Goal: Obtain resource: Download file/media

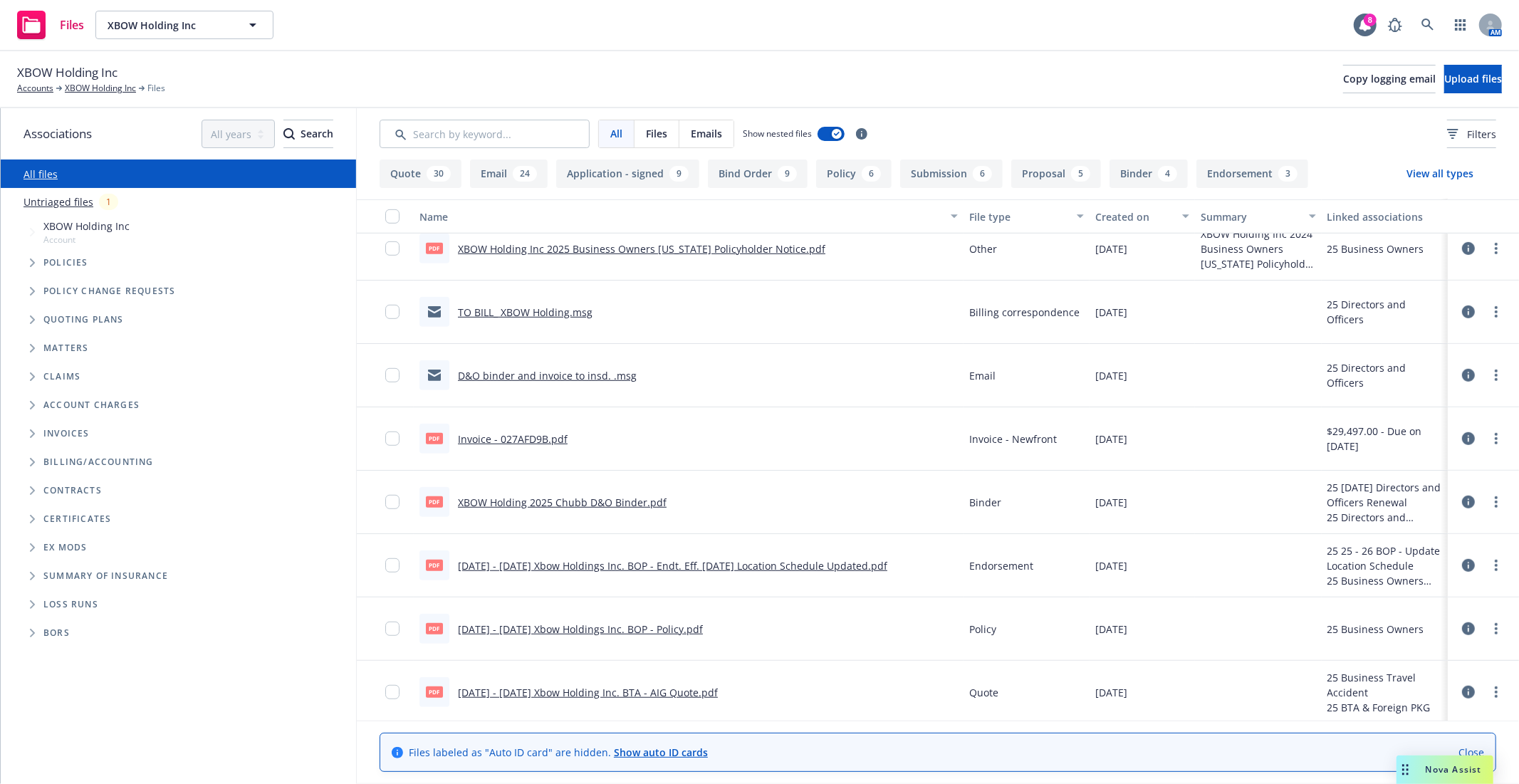
scroll to position [779, 0]
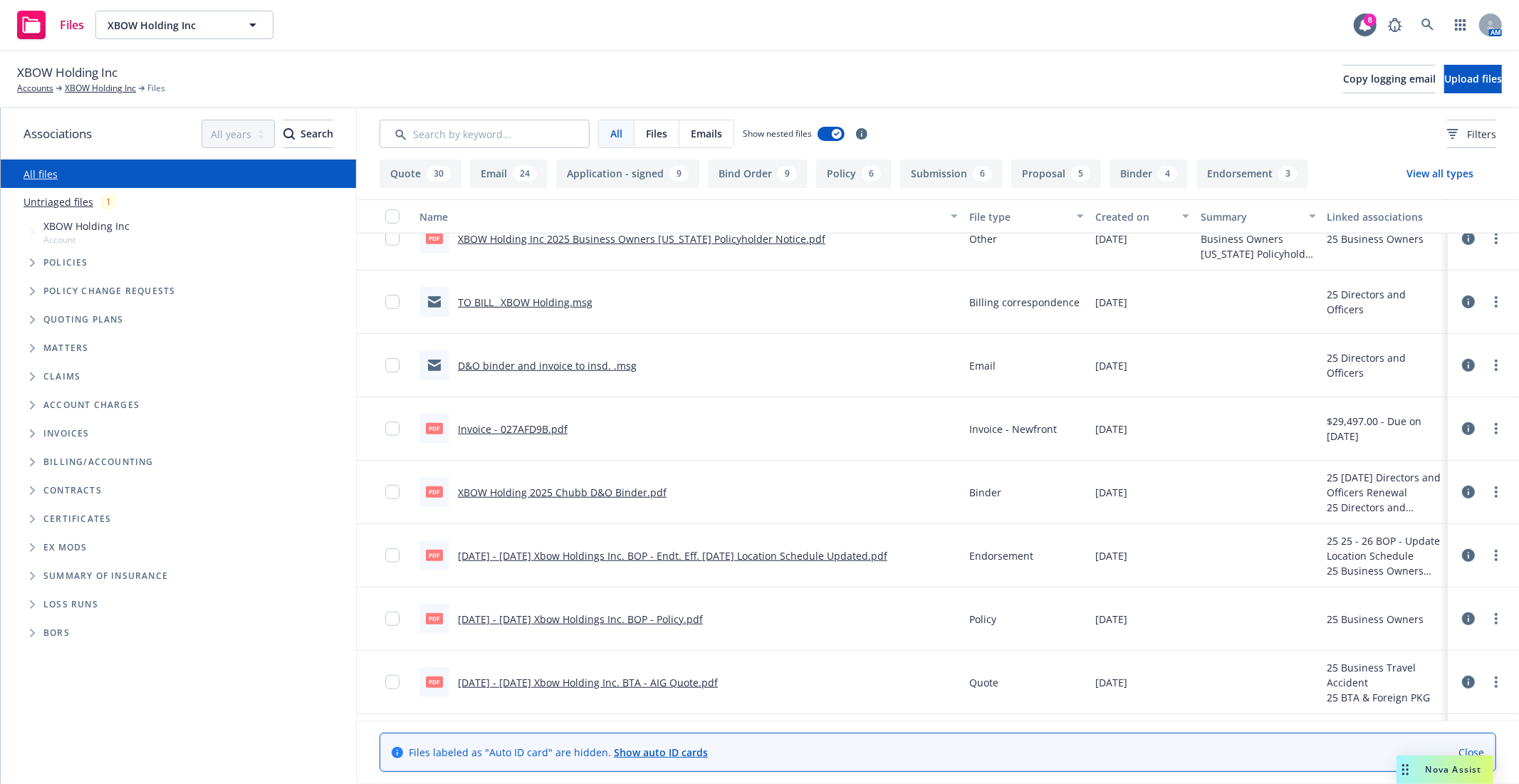
click at [540, 364] on link "D&O binder and invoice to insd. .msg" at bounding box center [547, 366] width 178 height 13
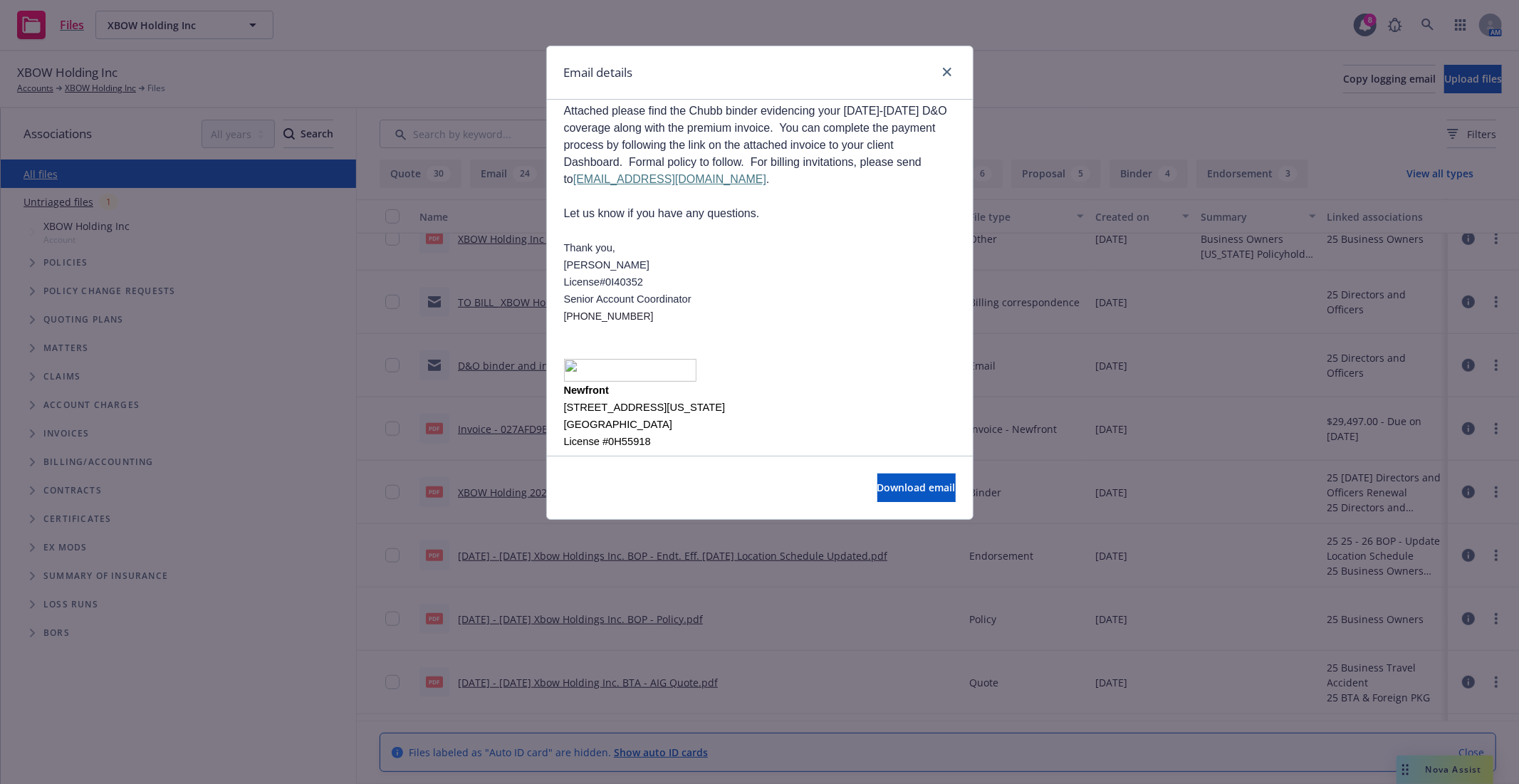
scroll to position [0, 0]
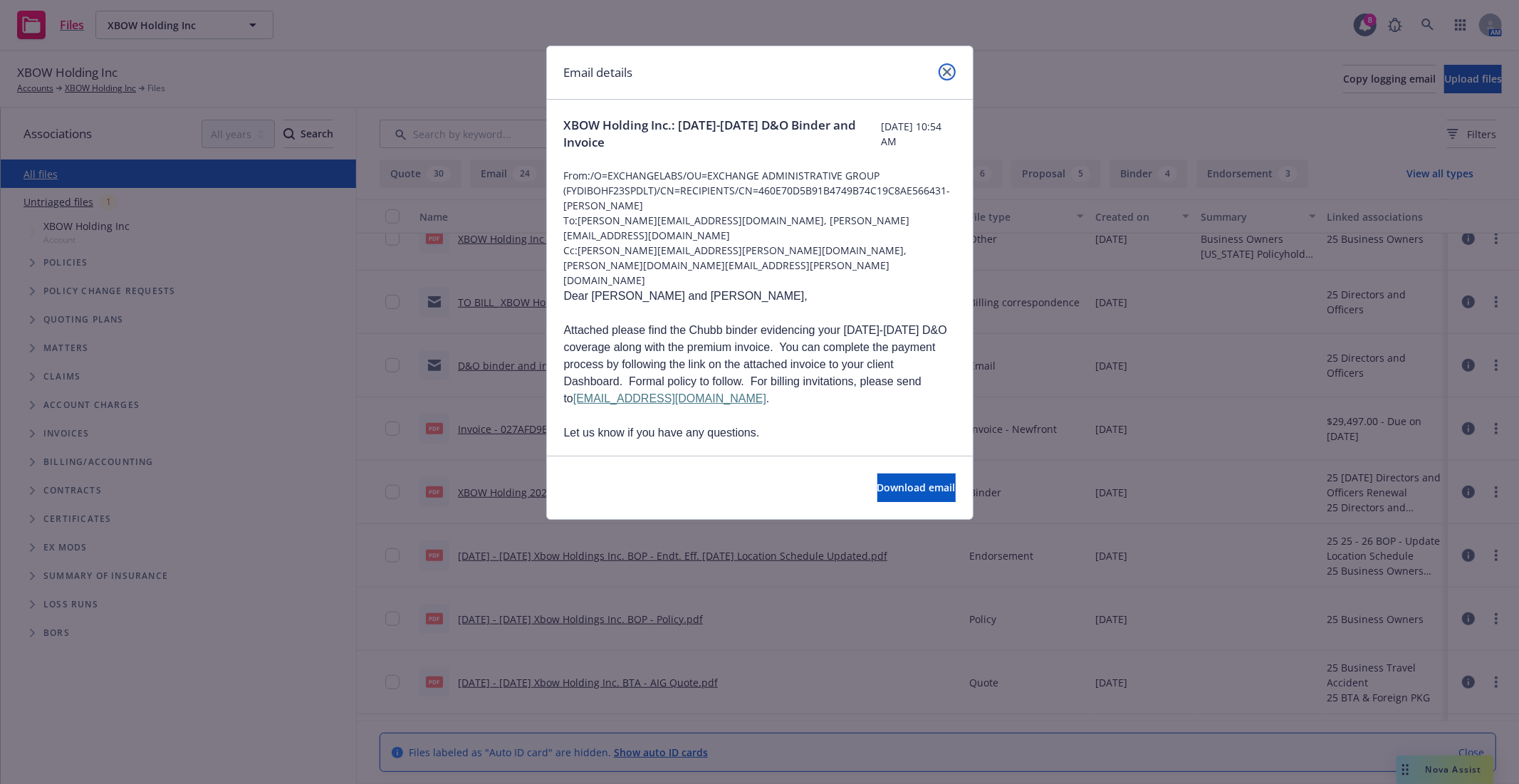
click at [951, 73] on link "close" at bounding box center [947, 72] width 17 height 17
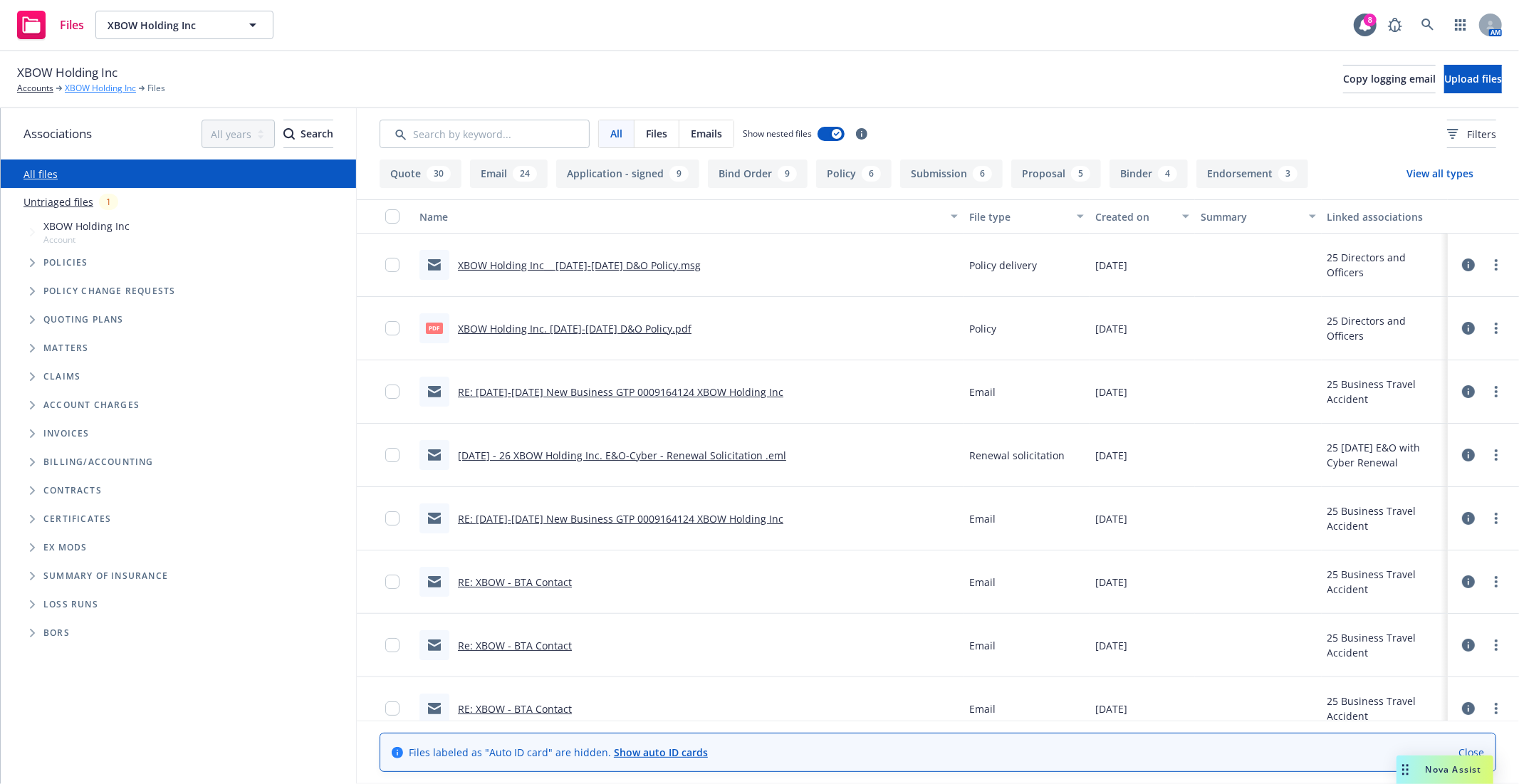
click at [89, 92] on link "XBOW Holding Inc" at bounding box center [100, 88] width 71 height 13
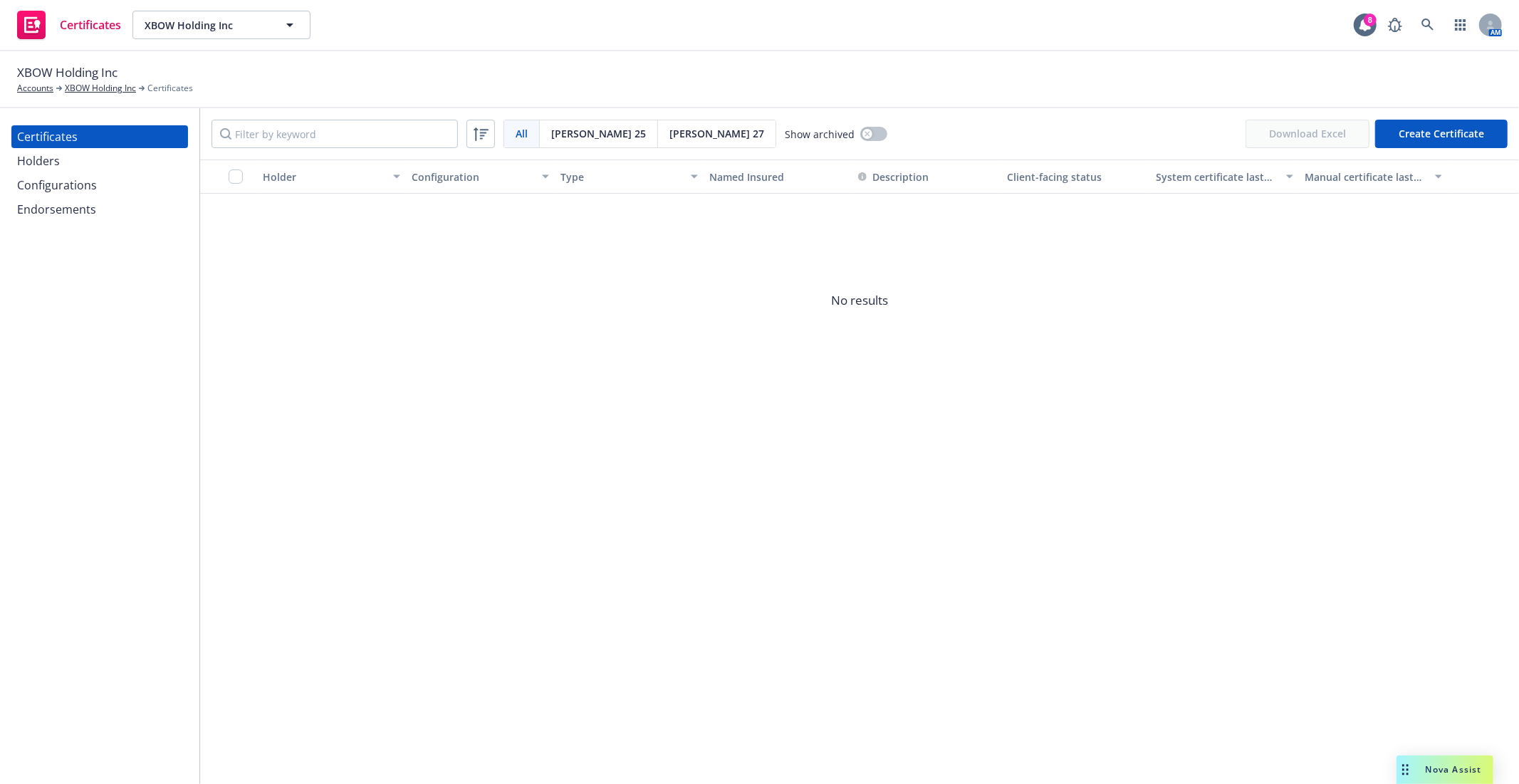
click at [554, 124] on div "Acord 25" at bounding box center [599, 133] width 118 height 27
click at [670, 132] on span "Acord 27" at bounding box center [717, 133] width 94 height 15
click at [577, 133] on span "Acord 25" at bounding box center [598, 133] width 94 height 15
click at [72, 161] on div "Holders" at bounding box center [100, 160] width 165 height 22
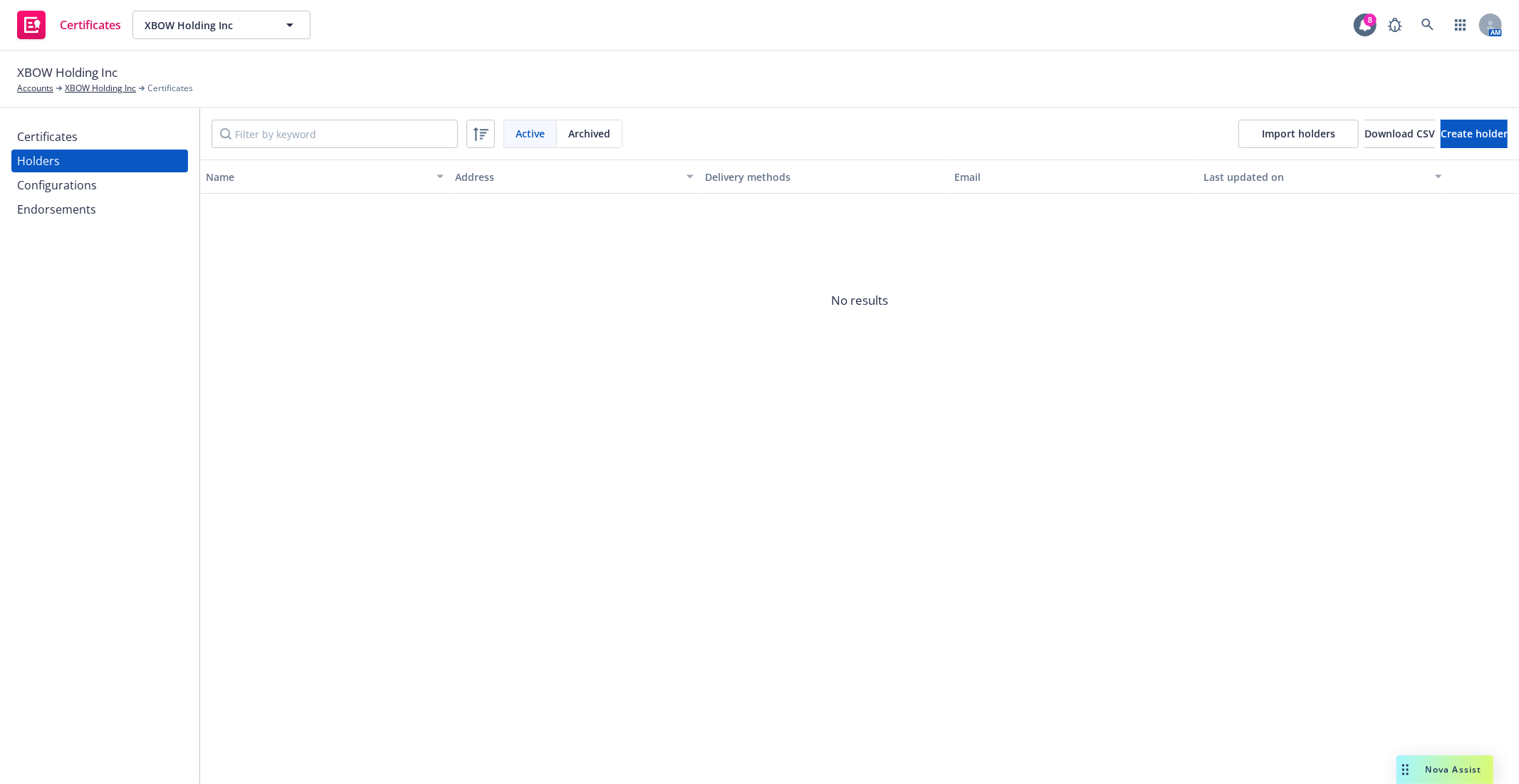
click at [72, 140] on div "Certificates" at bounding box center [47, 136] width 61 height 22
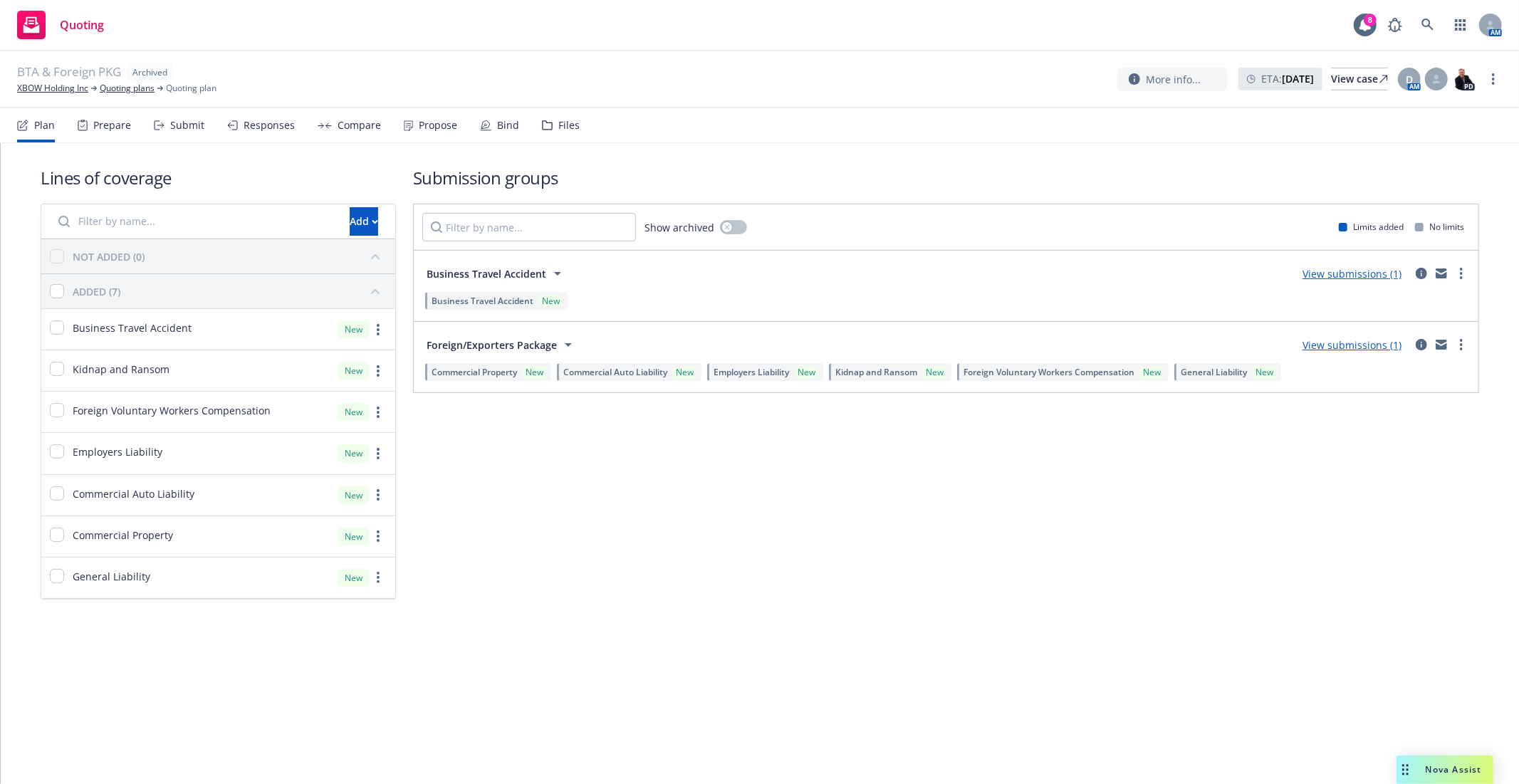
click at [1353, 276] on link "View submissions (1)" at bounding box center [1352, 274] width 99 height 13
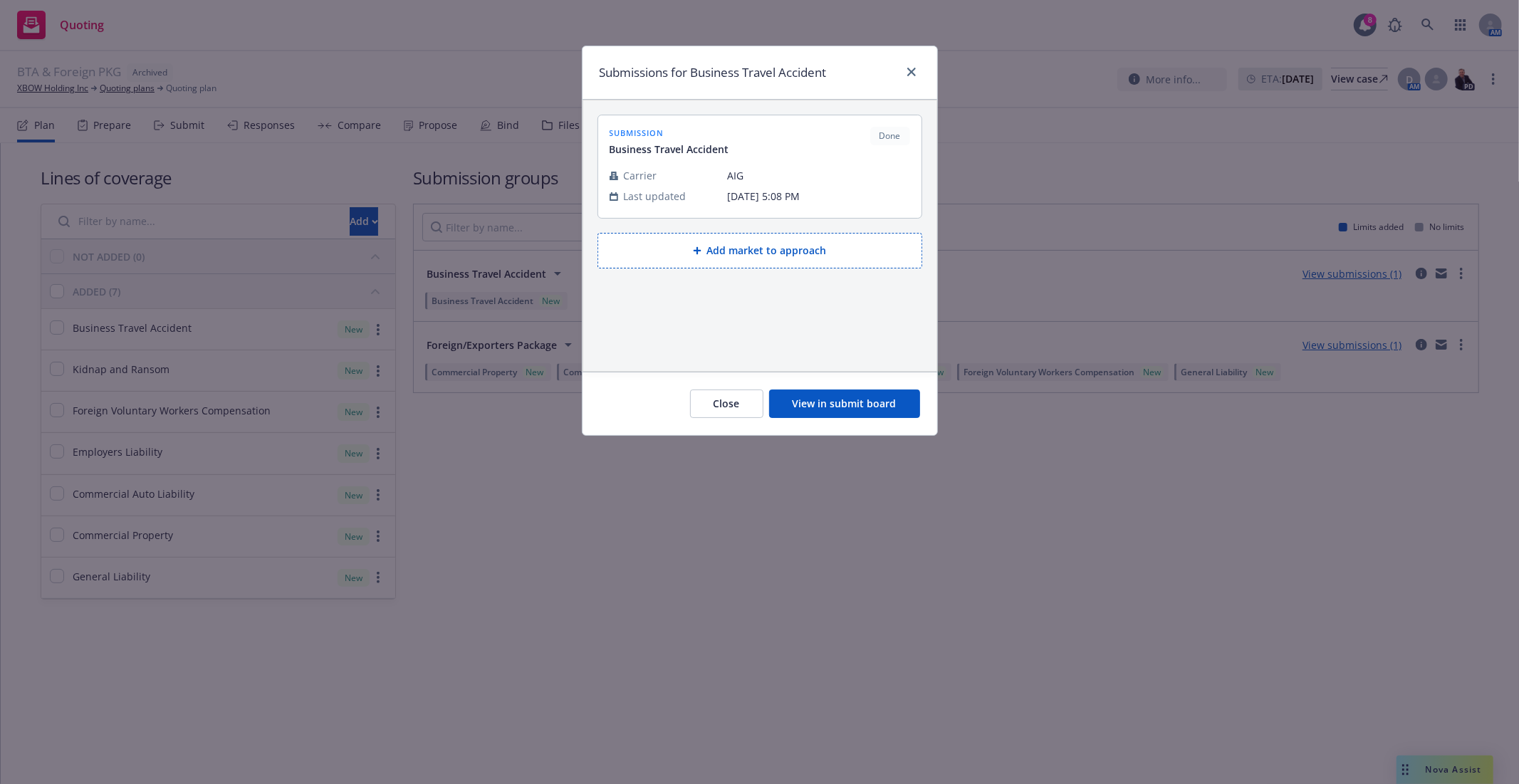
click at [813, 393] on button "View in submit board" at bounding box center [844, 403] width 151 height 28
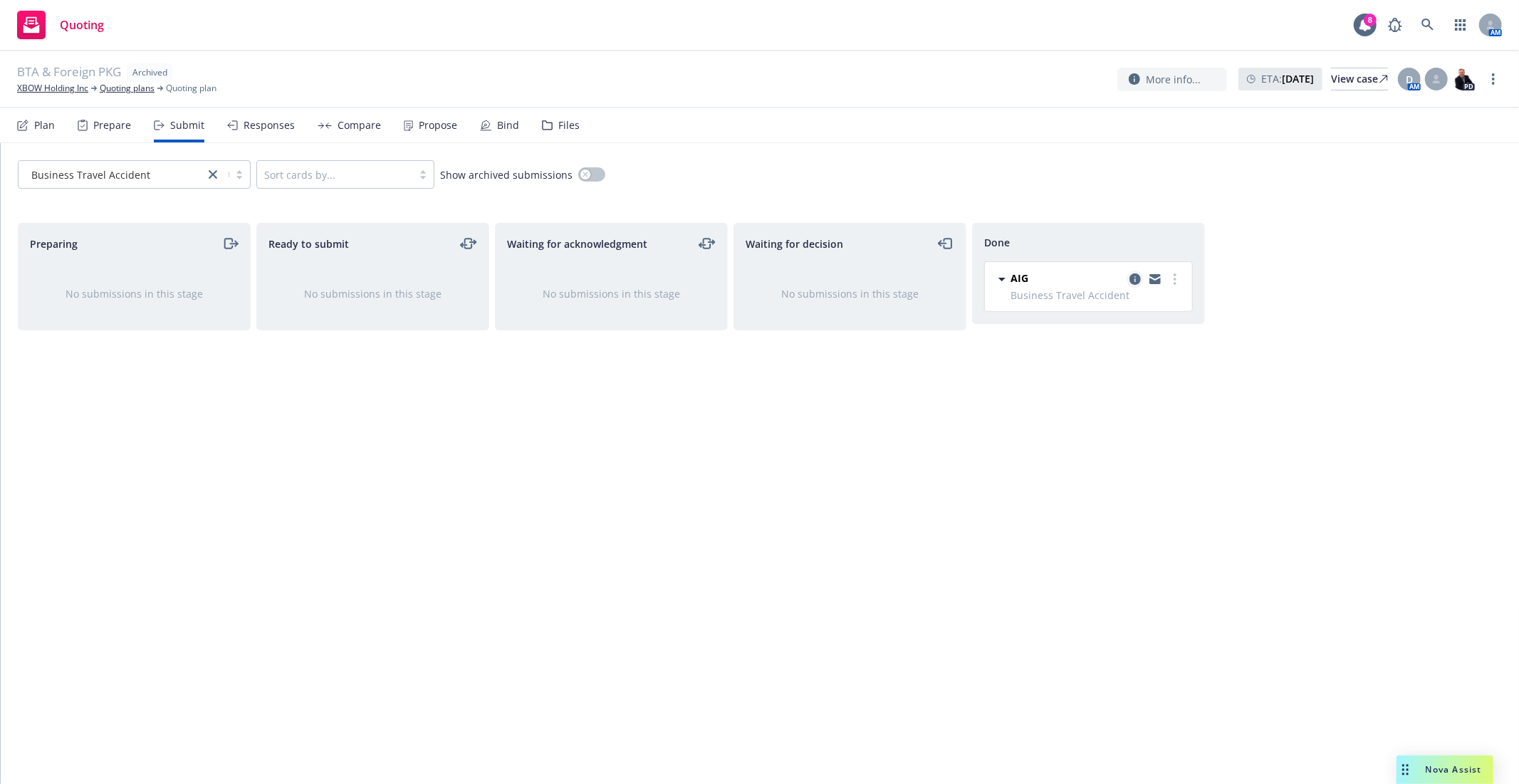
click at [1130, 280] on icon "copy logging email" at bounding box center [1134, 279] width 11 height 11
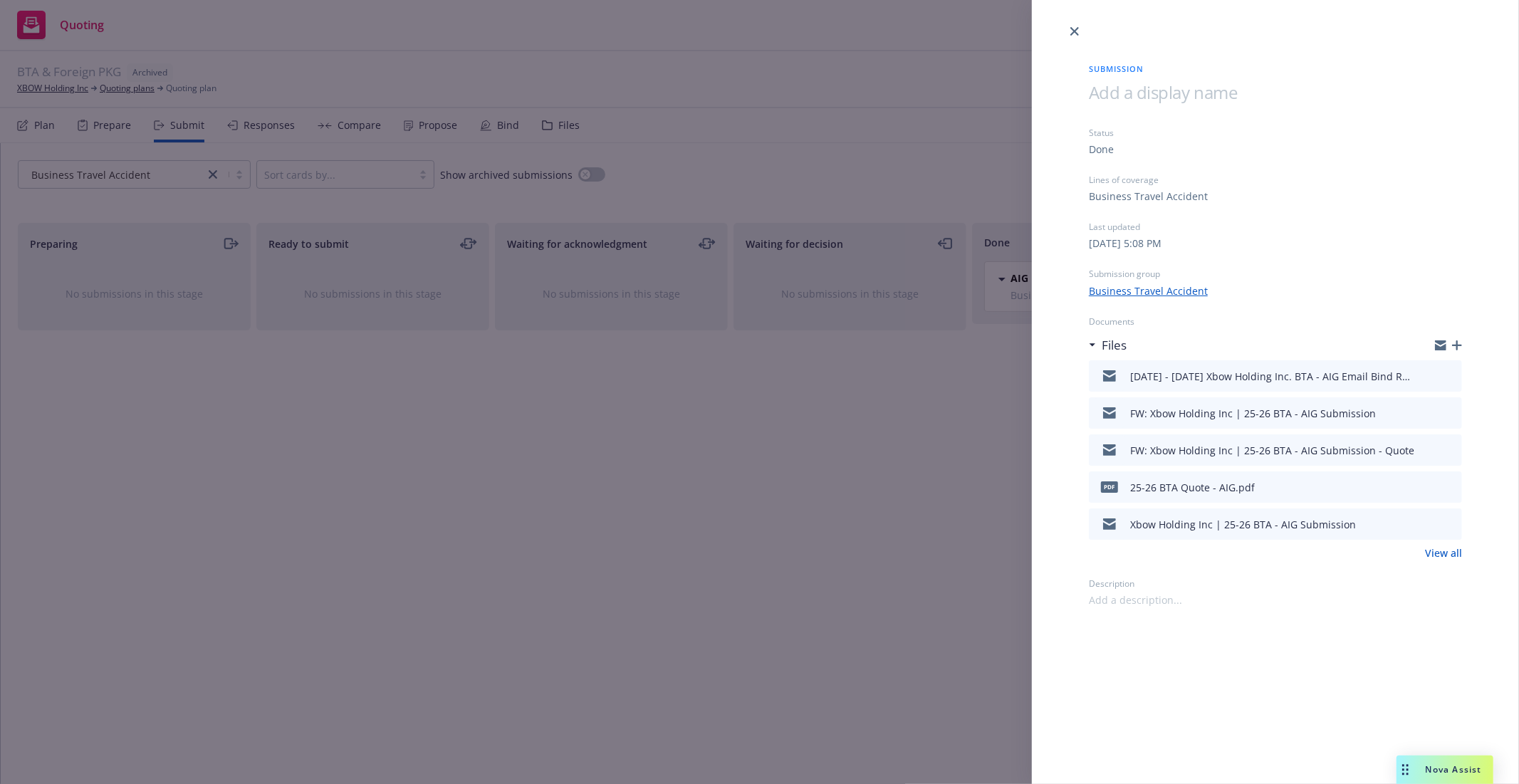
click at [829, 445] on div "Submission Status Done Lines of coverage Business Travel Accident Last updated …" at bounding box center [760, 392] width 1519 height 784
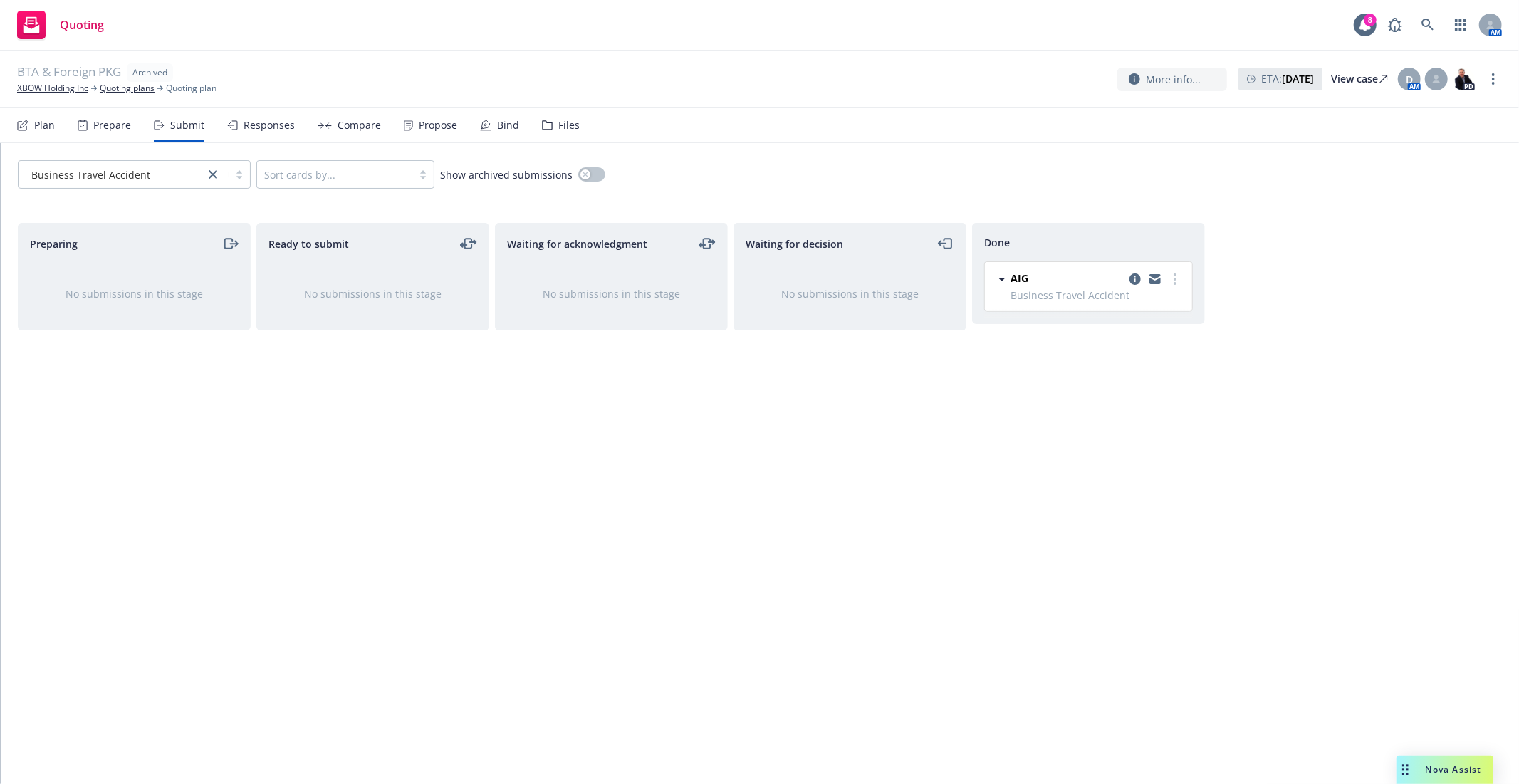
click at [511, 115] on div "Bind" at bounding box center [499, 125] width 39 height 34
click at [1134, 279] on icon "copy logging email" at bounding box center [1134, 279] width 11 height 11
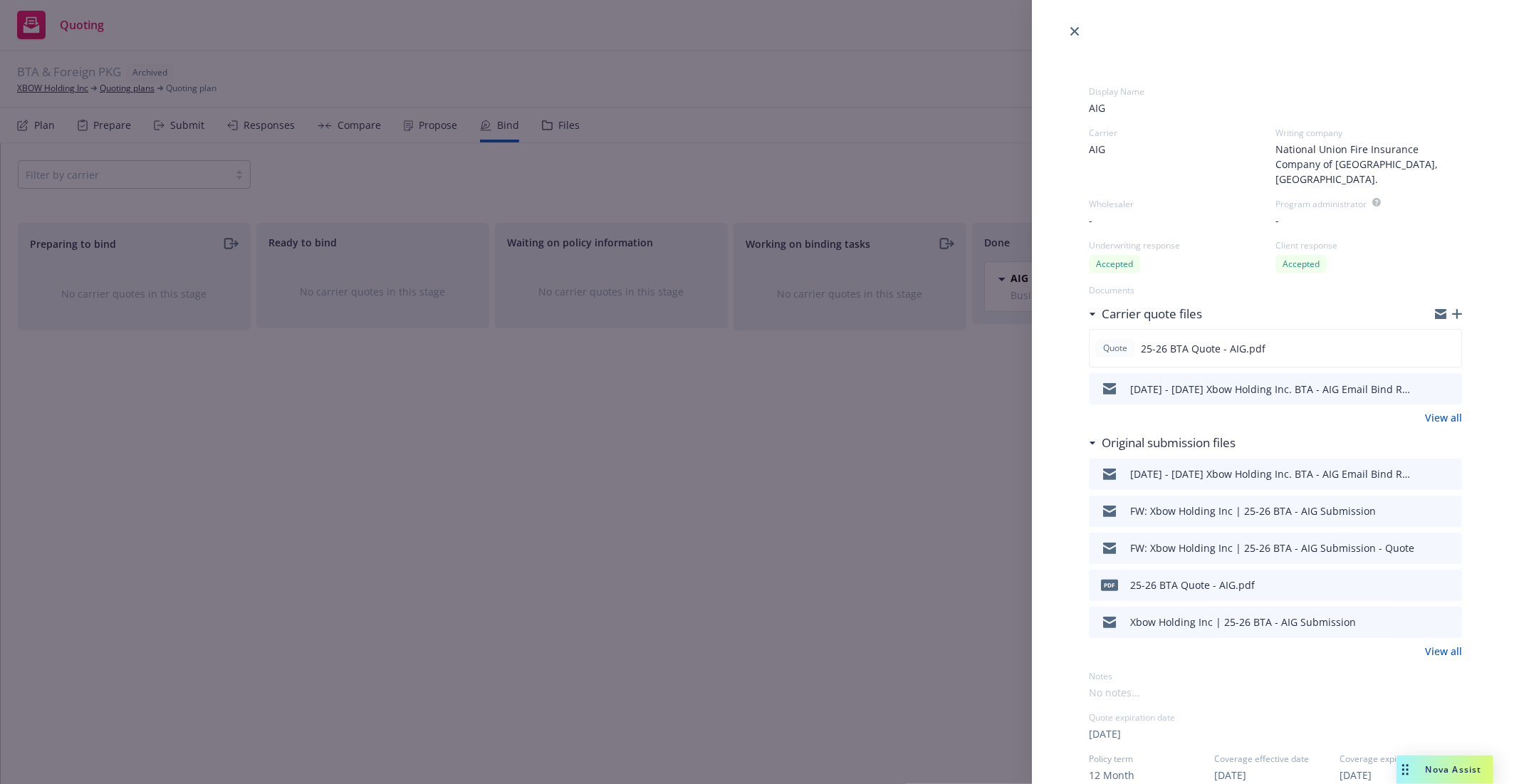
click at [841, 435] on div "Display Name AIG Carrier AIG Writing company National Union Fire Insurance Comp…" at bounding box center [760, 392] width 1519 height 784
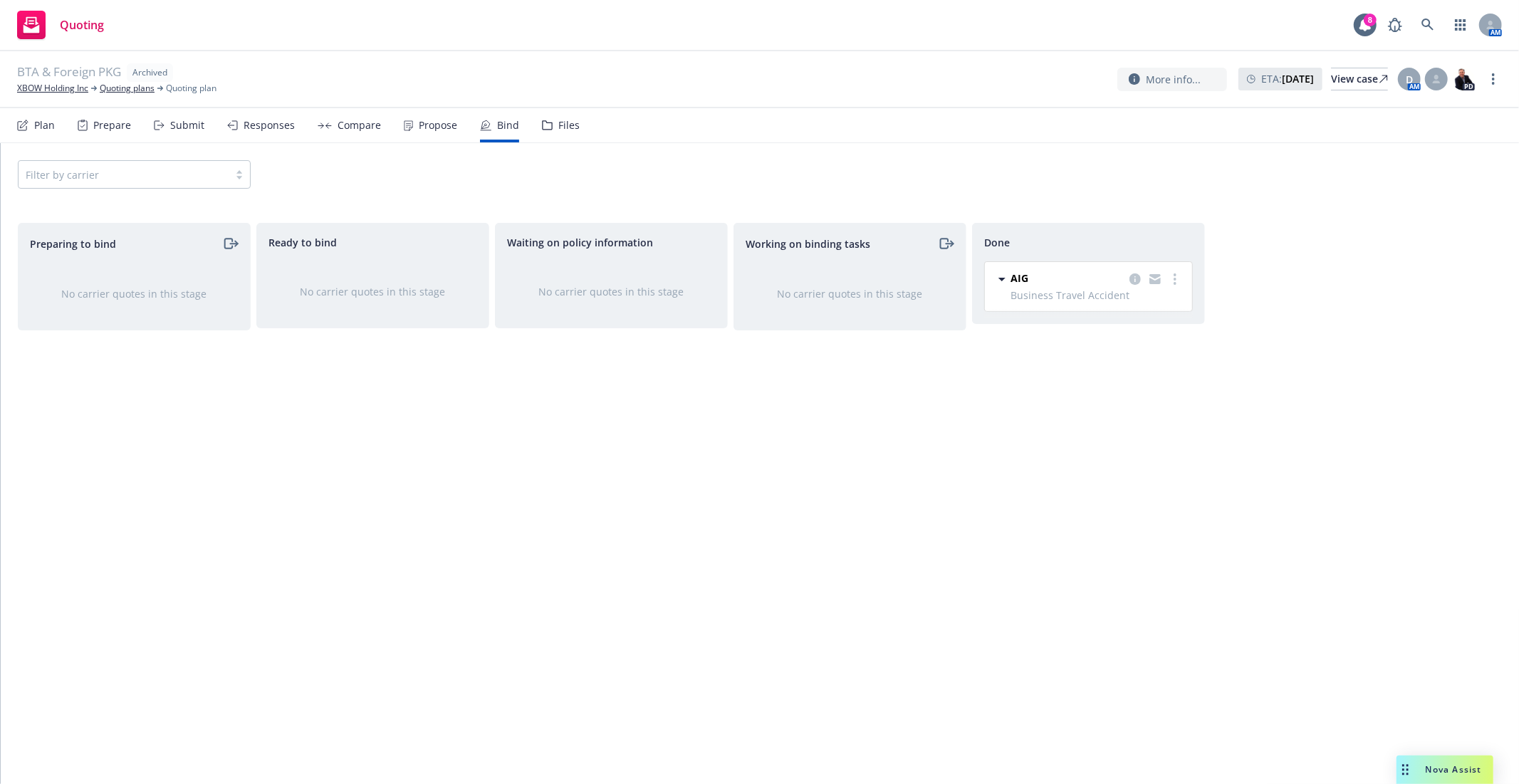
click at [573, 136] on nav "Plan Prepare Submit Responses Compare Propose Bind Files" at bounding box center [760, 125] width 1485 height 34
click at [564, 128] on div "Files" at bounding box center [569, 125] width 21 height 11
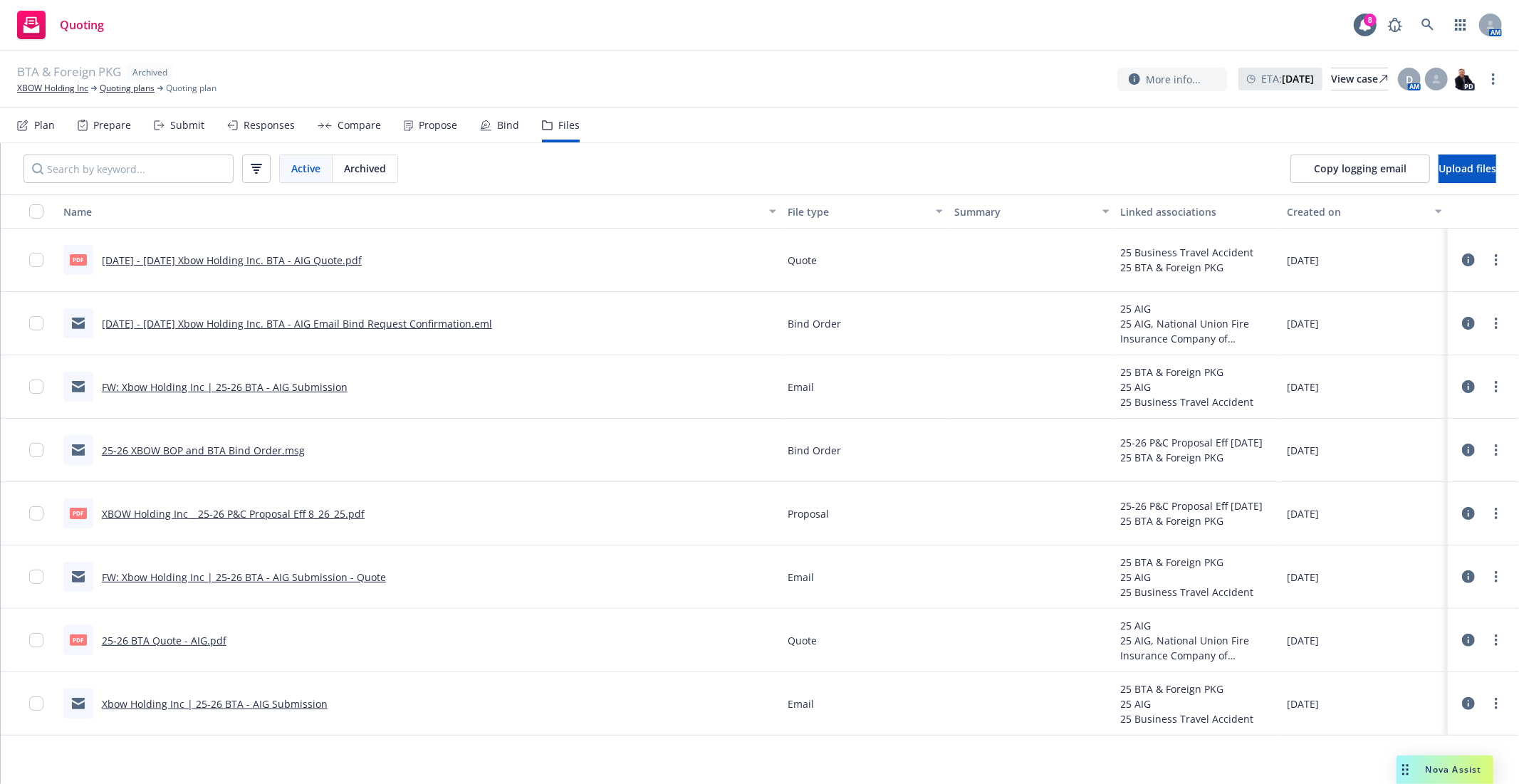
click at [513, 132] on div "Bind" at bounding box center [499, 125] width 39 height 34
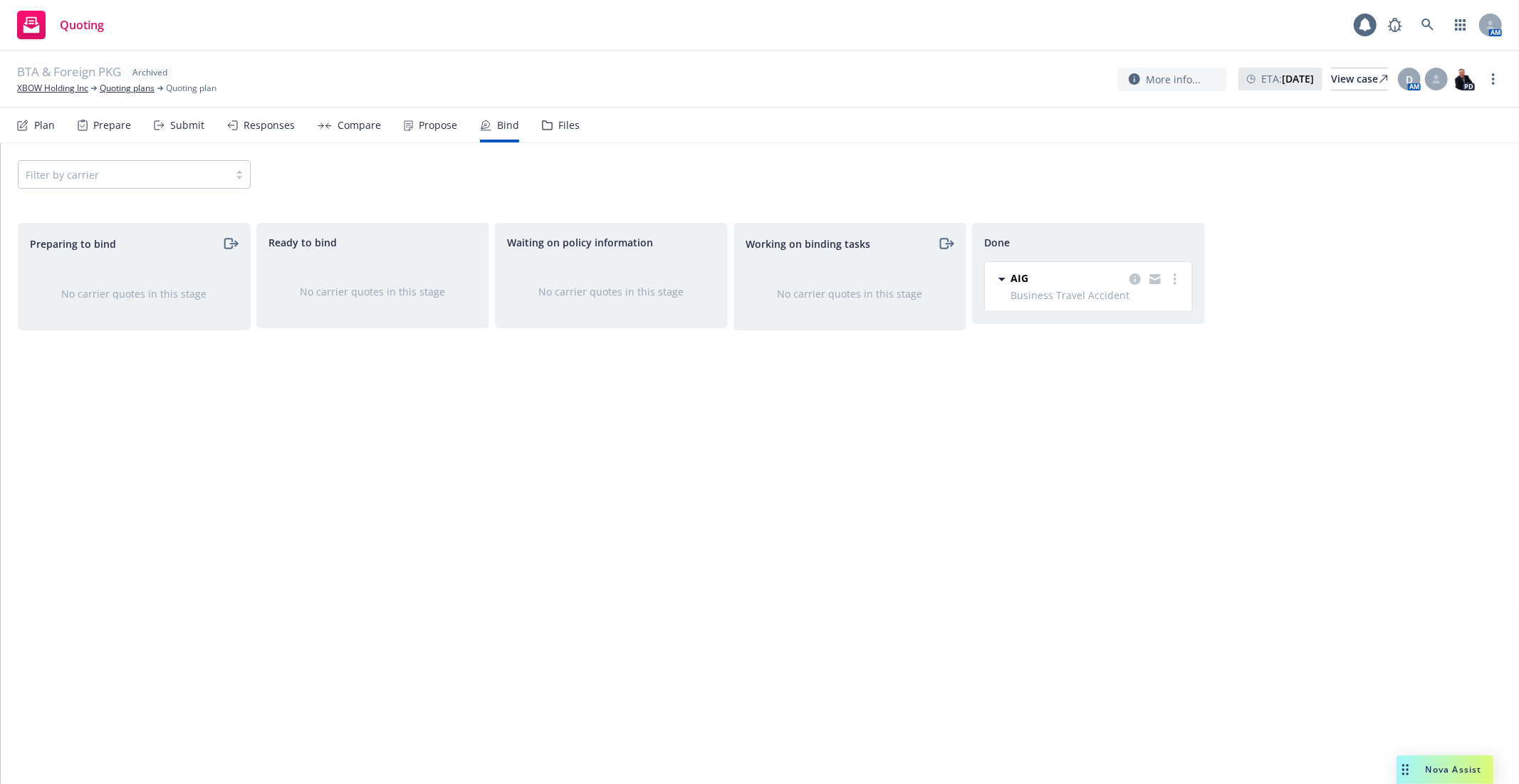
click at [1017, 478] on div "Done AIG Business Travel Accident 08/26/2025 - 08/26/2026 Tuesday, August 26, 2…" at bounding box center [1088, 488] width 233 height 531
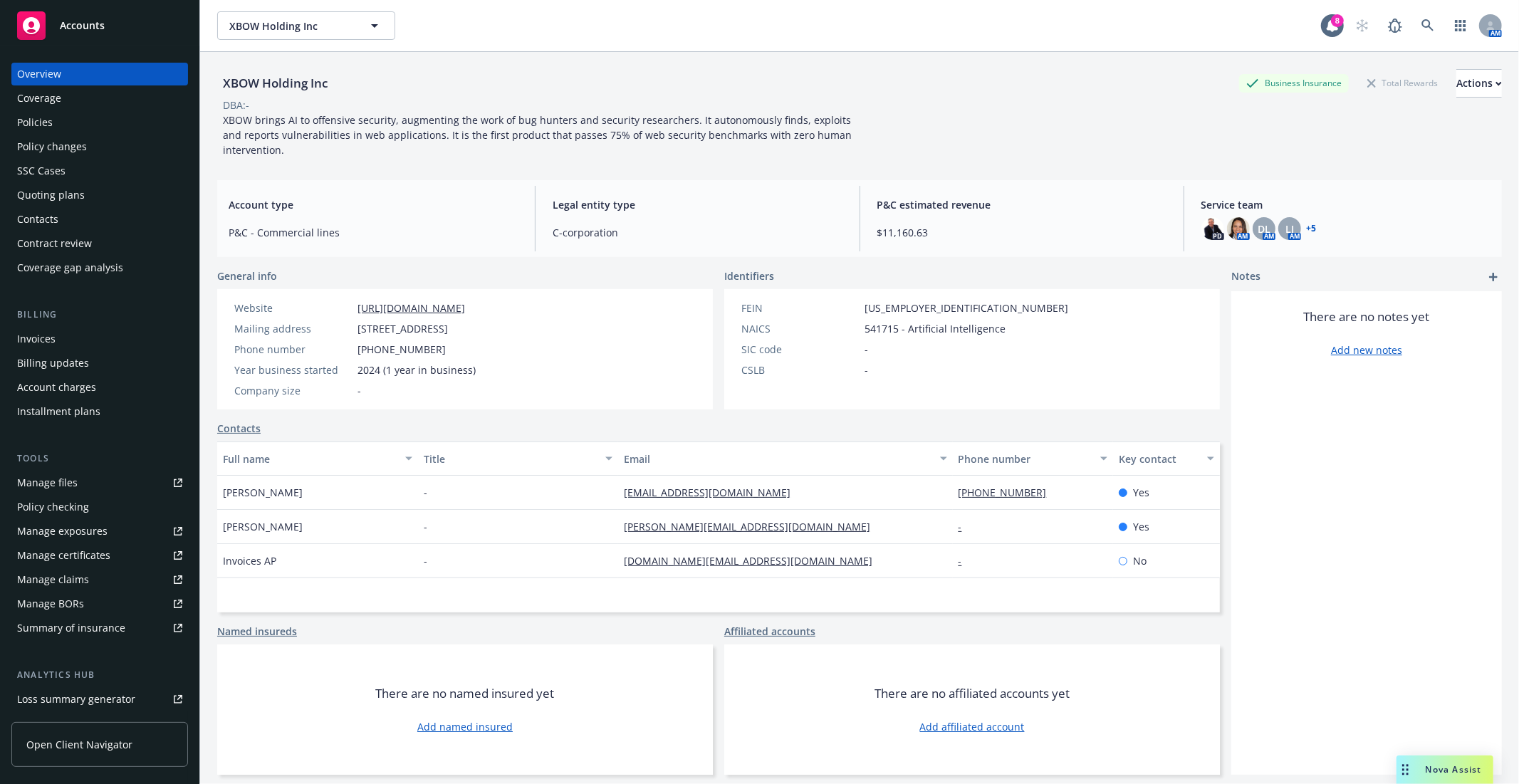
click at [61, 115] on div "Policies" at bounding box center [100, 122] width 165 height 22
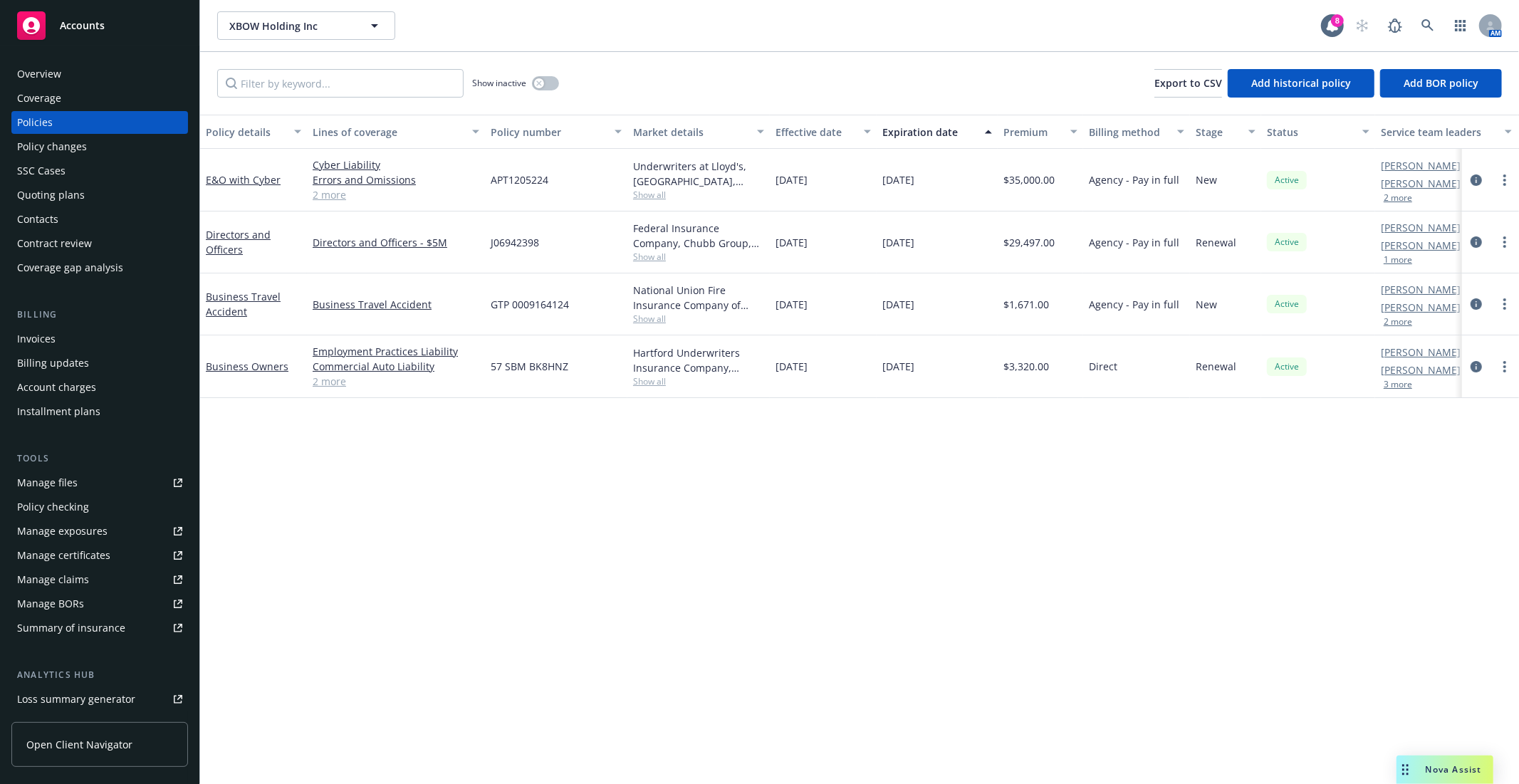
click at [60, 486] on div "Manage files" at bounding box center [47, 483] width 61 height 22
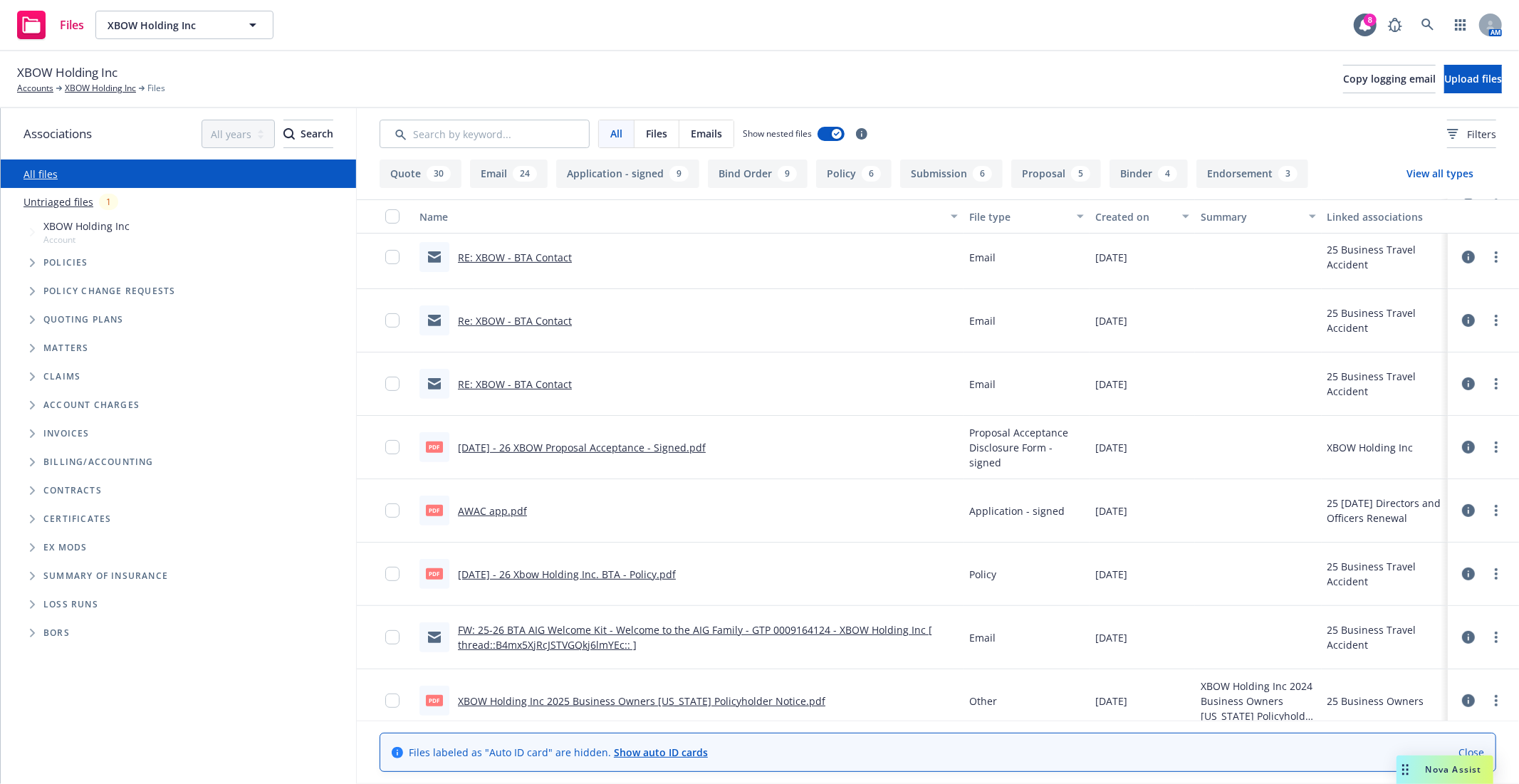
scroll to position [394, 0]
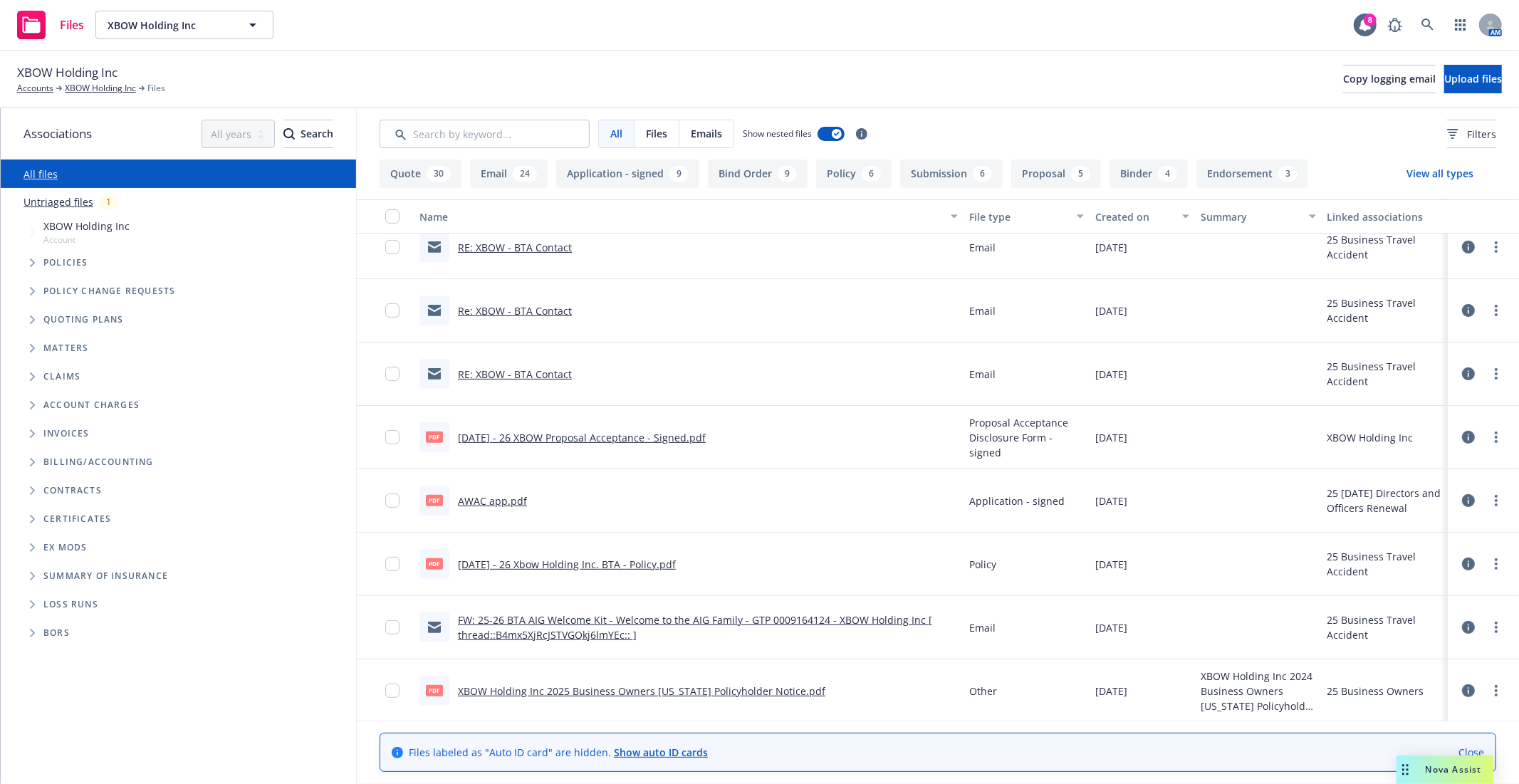
click at [611, 615] on link "FW: 25-26 BTA AIG Welcome Kit - Welcome to the AIG Family - GTP 0009164124 - XB…" at bounding box center [695, 627] width 474 height 28
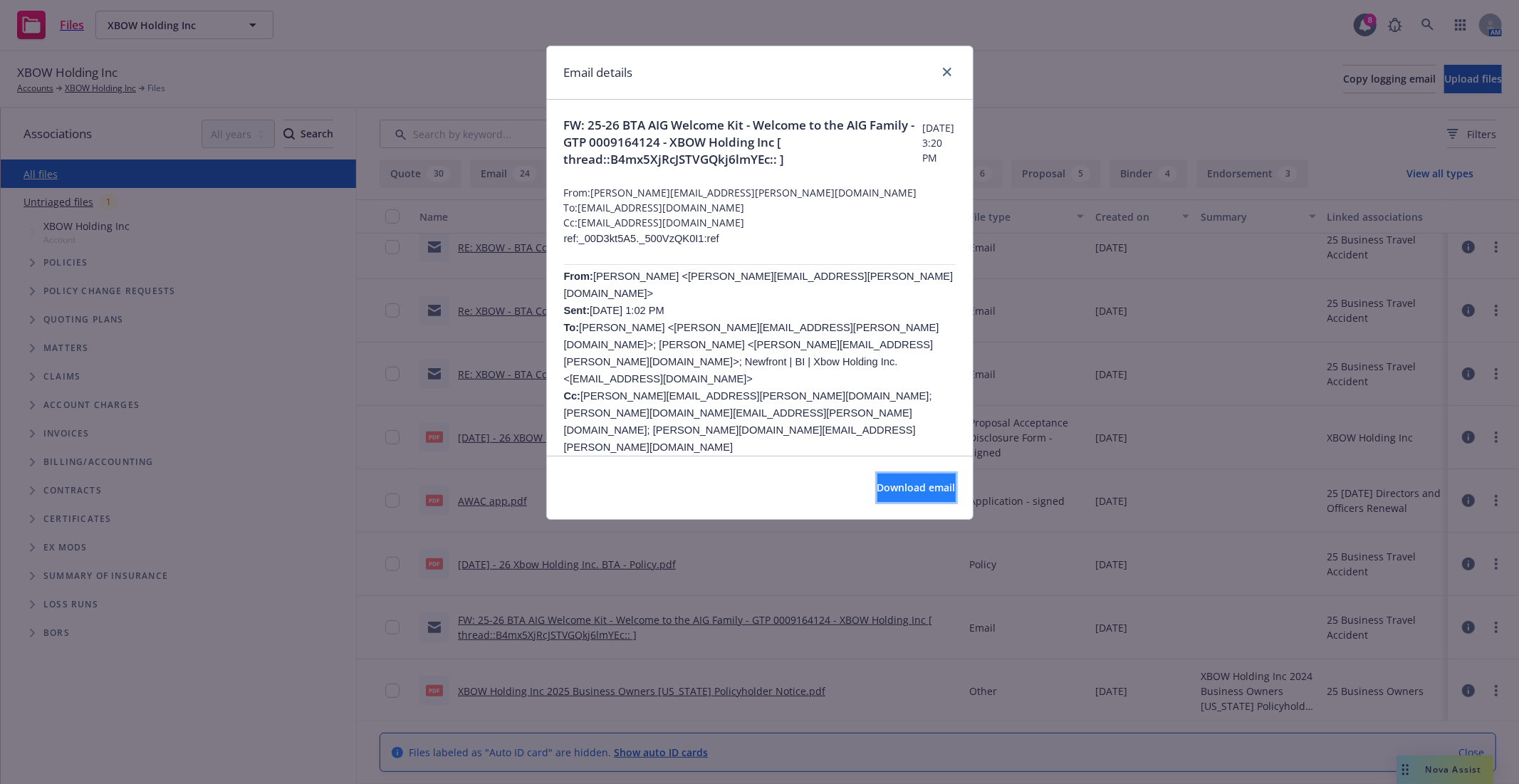
click at [882, 483] on span "Download email" at bounding box center [916, 487] width 78 height 13
